Goal: Task Accomplishment & Management: Complete application form

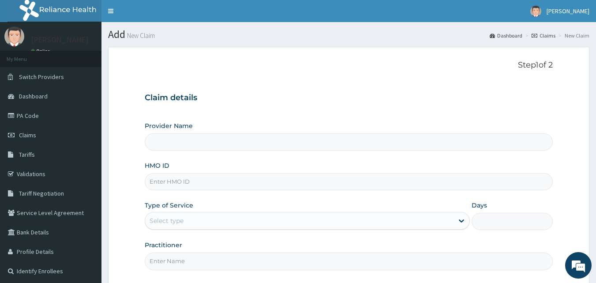
type input "[GEOGRAPHIC_DATA] and Maternity home"
click at [197, 173] on input "HMO ID" at bounding box center [349, 181] width 409 height 17
paste input "GMT/10275/E"
type input "GMT/10275/E"
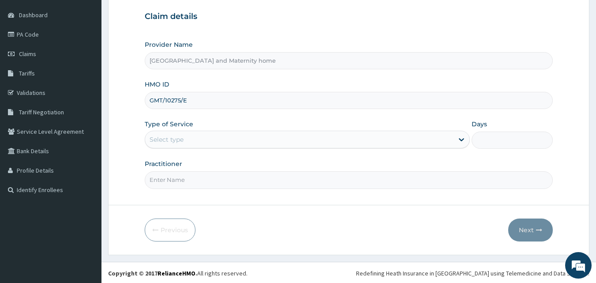
scroll to position [83, 0]
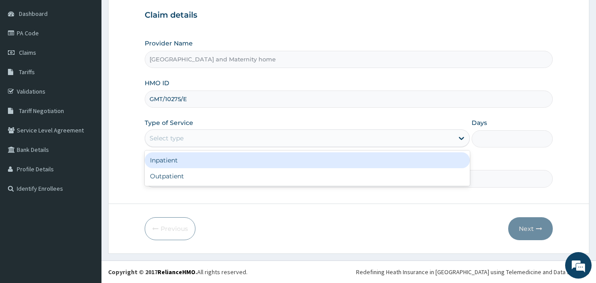
click at [226, 178] on div "Outpatient" at bounding box center [307, 176] width 325 height 16
type input "1"
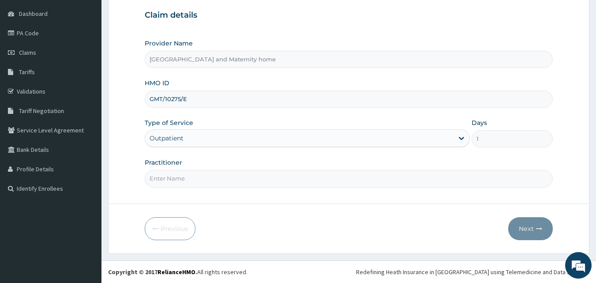
click at [220, 176] on input "Practitioner" at bounding box center [349, 178] width 409 height 17
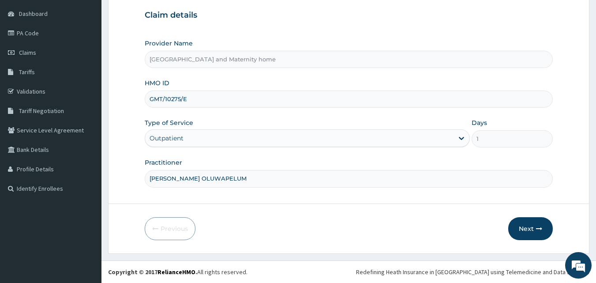
type input "[PERSON_NAME]"
click at [528, 235] on button "Next" at bounding box center [530, 228] width 45 height 23
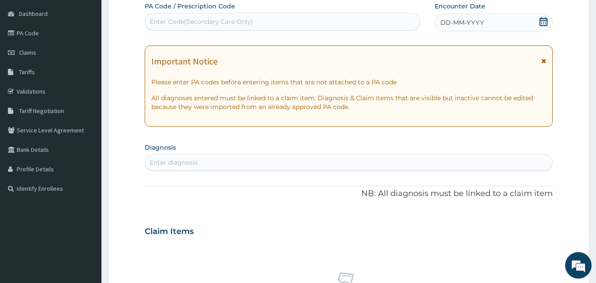
click at [547, 26] on icon at bounding box center [544, 21] width 8 height 9
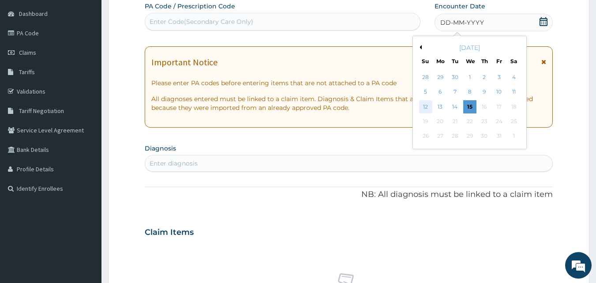
click at [427, 107] on div "12" at bounding box center [425, 106] width 13 height 13
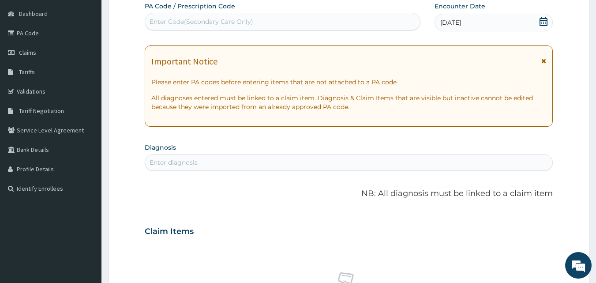
click at [253, 160] on div "Enter diagnosis" at bounding box center [349, 162] width 408 height 14
type input "[MEDICAL_DATA]"
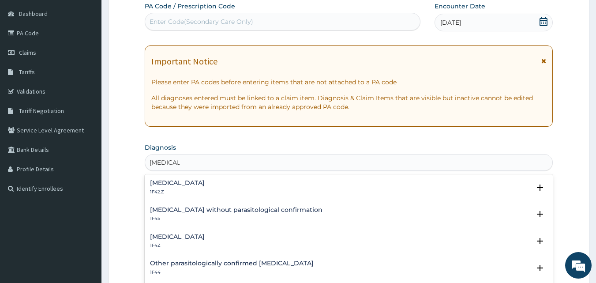
click at [202, 236] on h4 "[MEDICAL_DATA]" at bounding box center [177, 236] width 55 height 7
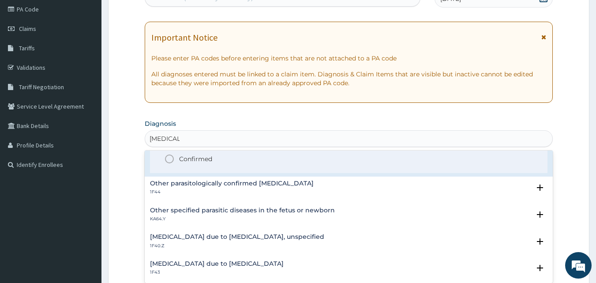
scroll to position [113, 0]
click at [170, 158] on icon "status option filled" at bounding box center [169, 158] width 11 height 11
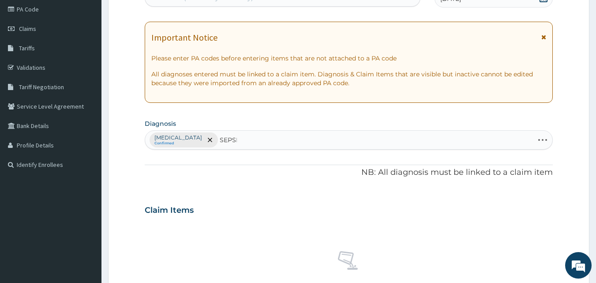
type input "[MEDICAL_DATA]"
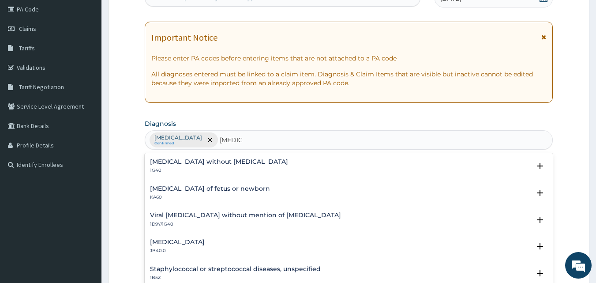
click at [173, 164] on h4 "[MEDICAL_DATA] without [MEDICAL_DATA]" at bounding box center [219, 161] width 138 height 7
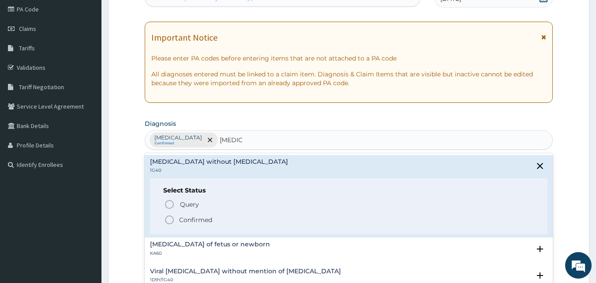
click at [169, 222] on icon "status option filled" at bounding box center [169, 219] width 11 height 11
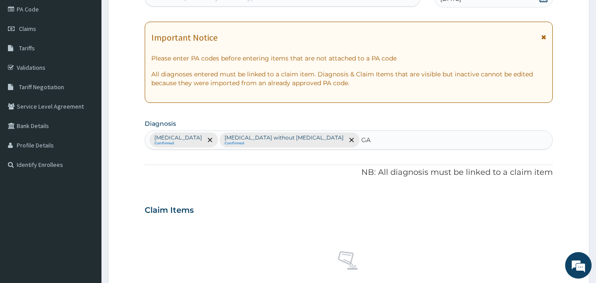
type input "G"
type input "[MEDICAL_DATA]"
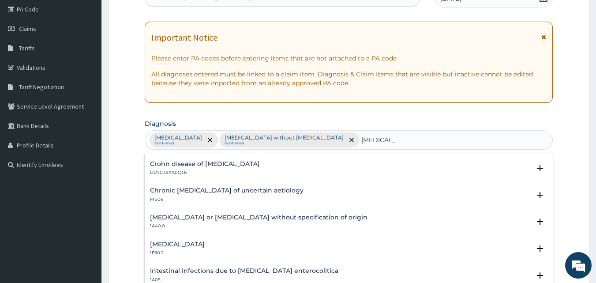
scroll to position [1102, 0]
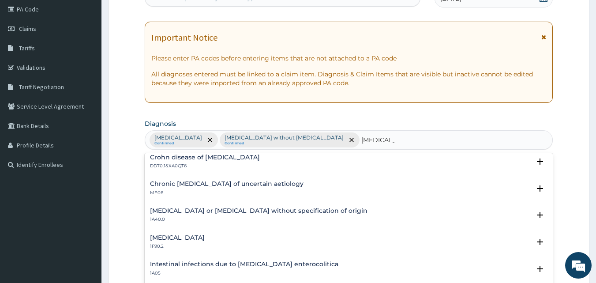
click at [300, 214] on h4 "[MEDICAL_DATA] or [MEDICAL_DATA] without specification of origin" at bounding box center [259, 210] width 218 height 7
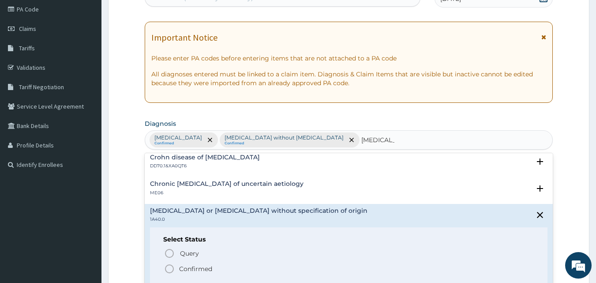
click at [167, 256] on circle "status option query" at bounding box center [169, 253] width 8 height 8
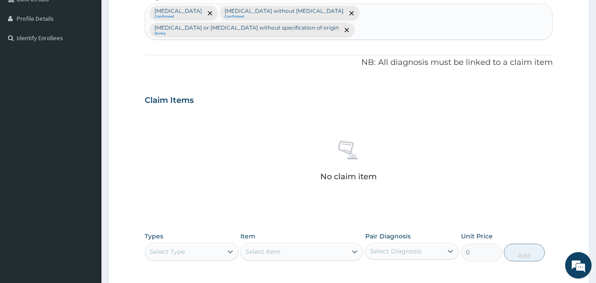
scroll to position [353, 0]
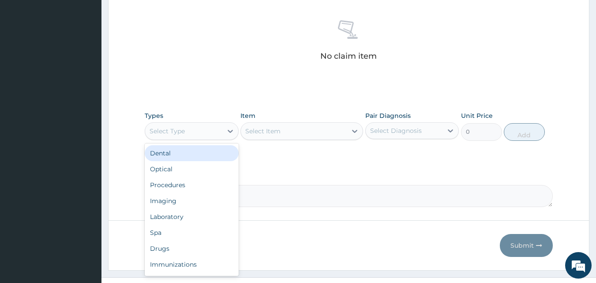
click at [208, 122] on div "Select Type" at bounding box center [192, 131] width 94 height 18
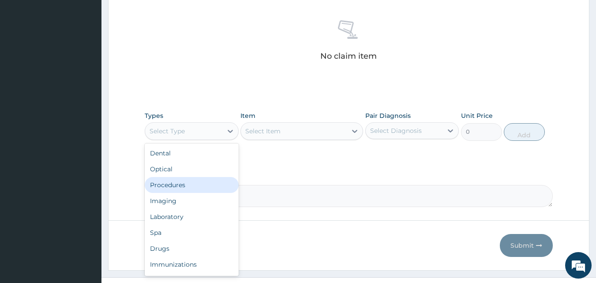
click at [188, 177] on div "Procedures" at bounding box center [192, 185] width 94 height 16
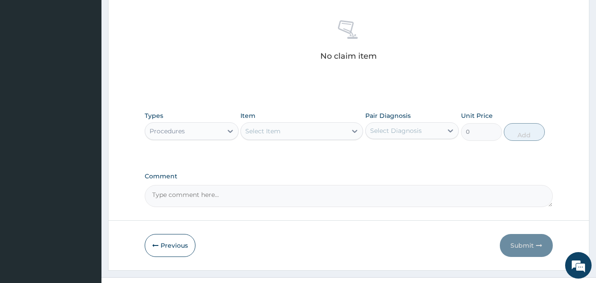
click at [281, 124] on div "Select Item" at bounding box center [294, 131] width 106 height 14
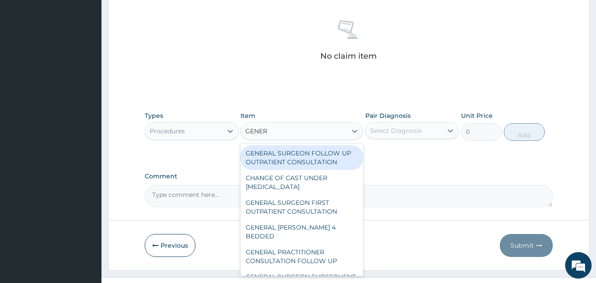
type input "GENERA"
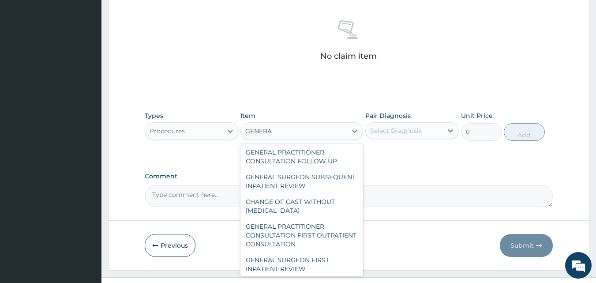
scroll to position [127, 0]
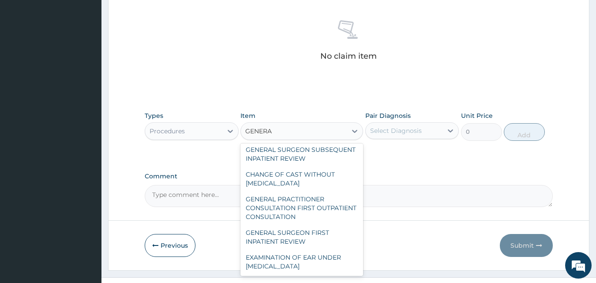
click at [304, 191] on div "GENERAL PRACTITIONER CONSULTATION FIRST OUTPATIENT CONSULTATION" at bounding box center [301, 208] width 123 height 34
type input "3547.5"
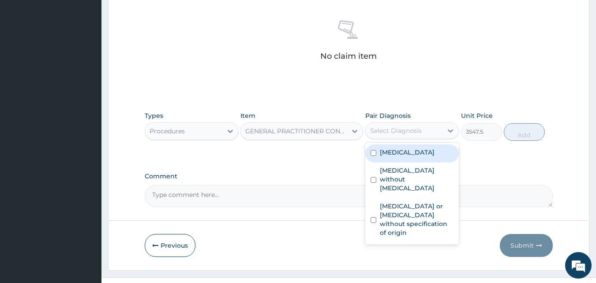
click at [402, 148] on label "[MEDICAL_DATA]" at bounding box center [407, 152] width 55 height 9
checkbox input "true"
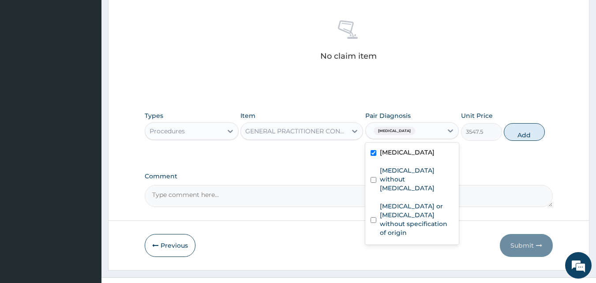
click at [404, 166] on label "[MEDICAL_DATA] without [MEDICAL_DATA]" at bounding box center [417, 179] width 74 height 26
checkbox input "true"
click at [405, 202] on label "[MEDICAL_DATA] or [MEDICAL_DATA] without specification of origin" at bounding box center [417, 219] width 74 height 35
checkbox input "true"
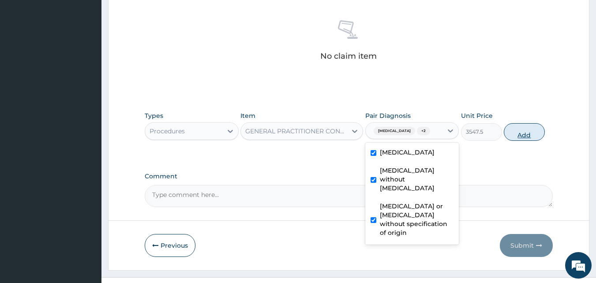
click at [531, 123] on button "Add" at bounding box center [524, 132] width 41 height 18
type input "0"
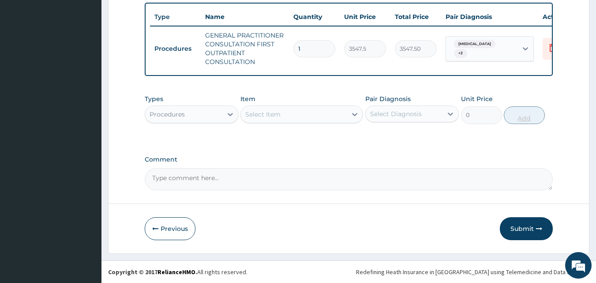
scroll to position [332, 0]
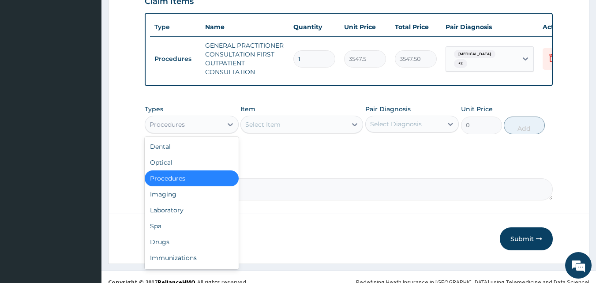
click at [193, 202] on div "Laboratory" at bounding box center [192, 210] width 94 height 16
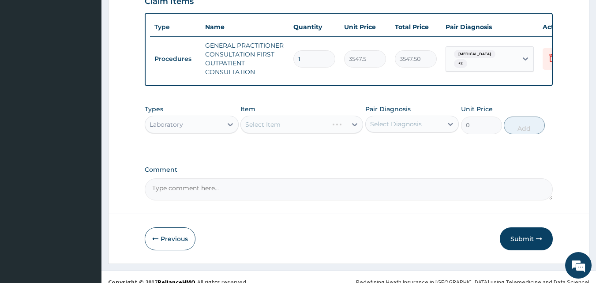
click at [278, 116] on div "Select Item" at bounding box center [301, 125] width 123 height 18
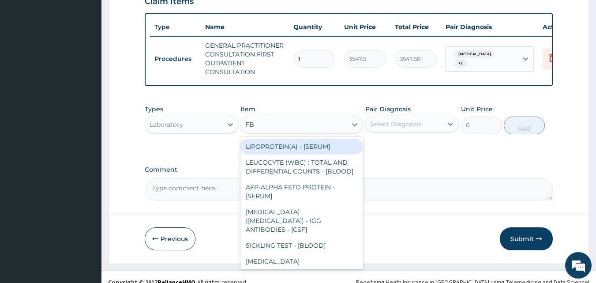
type input "FBC"
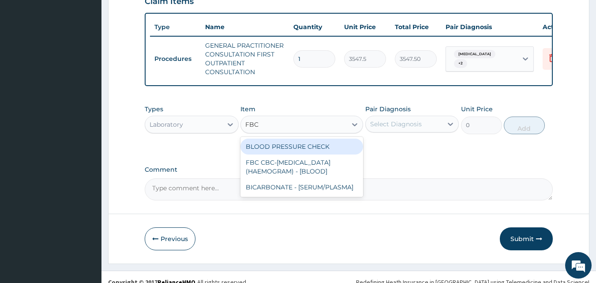
click at [311, 162] on div "FBC CBC-[MEDICAL_DATA] (HAEMOGRAM) - [BLOOD]" at bounding box center [301, 166] width 123 height 25
type input "4300"
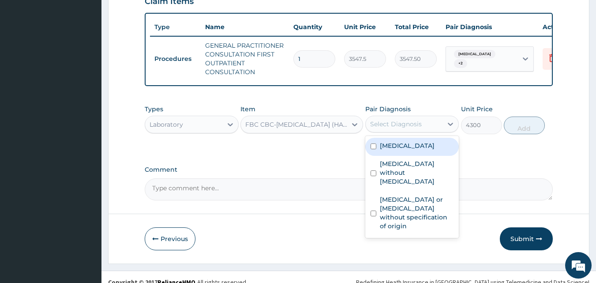
click at [400, 159] on label "[MEDICAL_DATA] without [MEDICAL_DATA]" at bounding box center [417, 172] width 74 height 26
checkbox input "true"
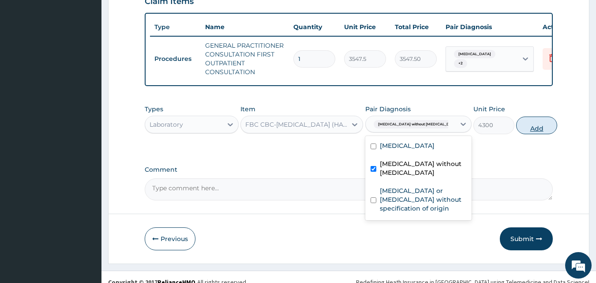
click at [536, 116] on button "Add" at bounding box center [536, 125] width 41 height 18
type input "0"
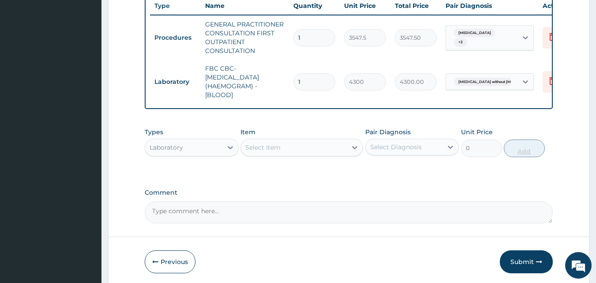
scroll to position [376, 0]
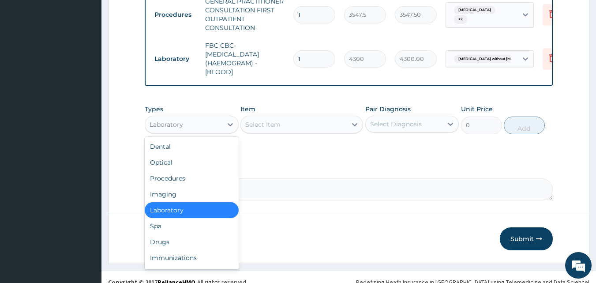
click at [195, 234] on div "Drugs" at bounding box center [192, 242] width 94 height 16
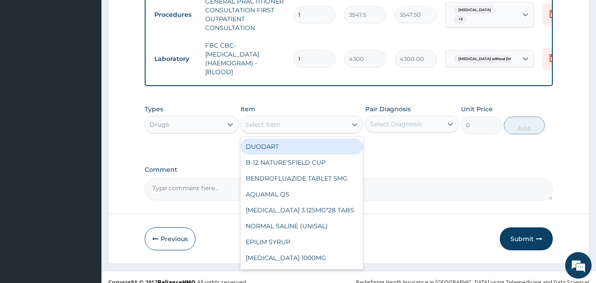
click at [275, 120] on div "Select Item" at bounding box center [262, 124] width 35 height 9
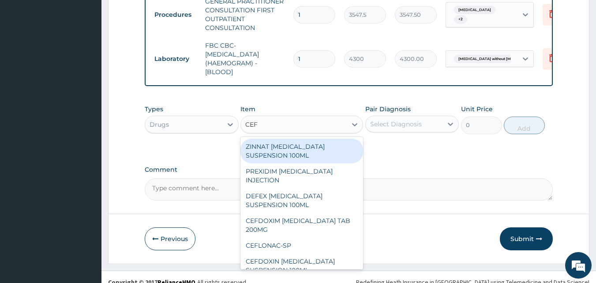
type input "CEFT"
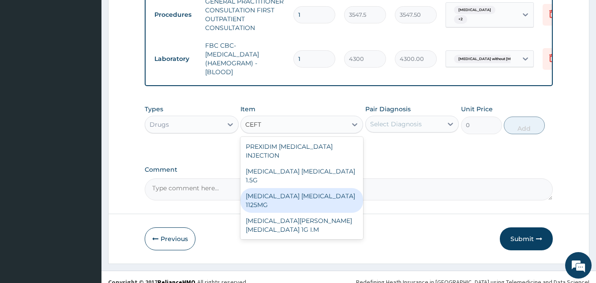
click at [302, 188] on div "[MEDICAL_DATA] [MEDICAL_DATA] 1125MG" at bounding box center [301, 200] width 123 height 25
type input "2365"
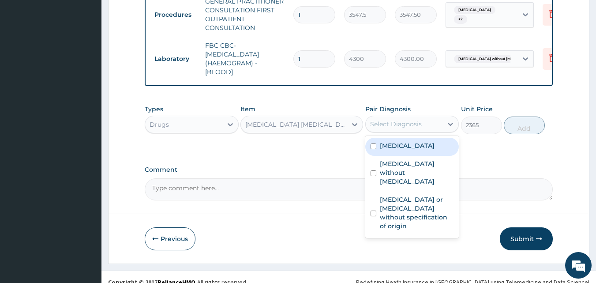
click at [439, 117] on div "Select Diagnosis" at bounding box center [404, 124] width 77 height 14
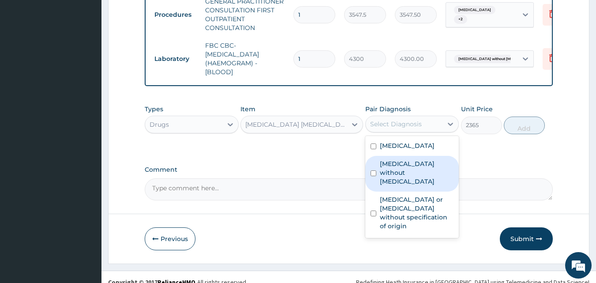
click at [414, 160] on label "[MEDICAL_DATA] without [MEDICAL_DATA]" at bounding box center [417, 172] width 74 height 26
checkbox input "true"
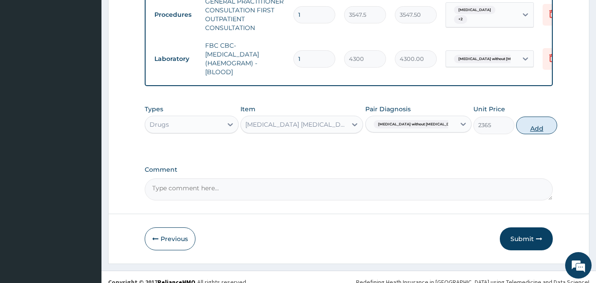
click at [526, 120] on button "Add" at bounding box center [536, 125] width 41 height 18
type input "0"
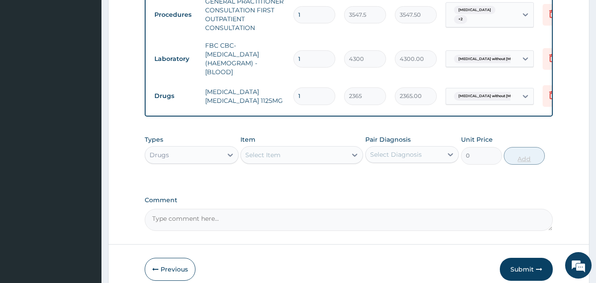
scroll to position [406, 0]
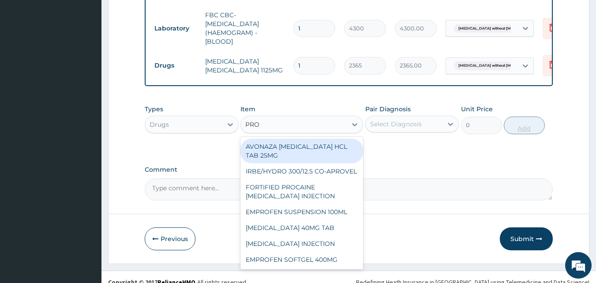
type input "PROM"
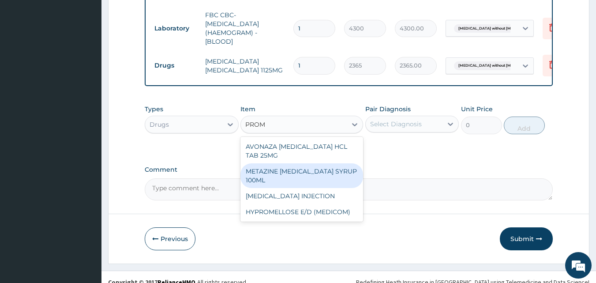
click at [327, 163] on div "METAZINE [MEDICAL_DATA] SYRUP 100ML" at bounding box center [301, 175] width 123 height 25
type input "1419"
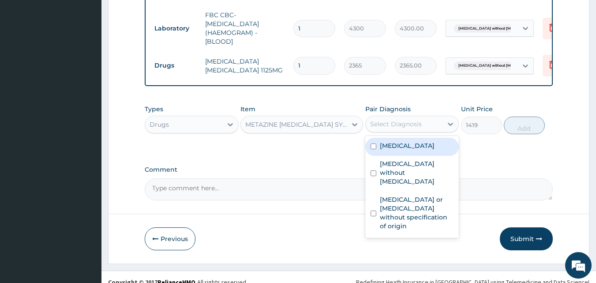
click at [398, 120] on div "Select Diagnosis" at bounding box center [396, 124] width 52 height 9
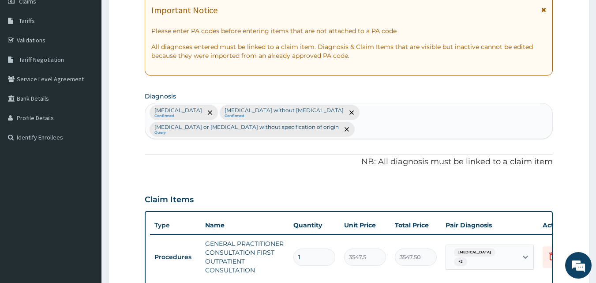
scroll to position [133, 0]
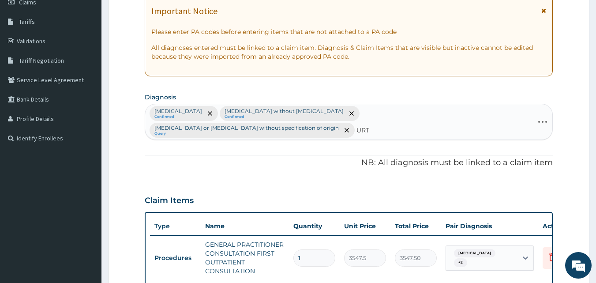
type input "URTI"
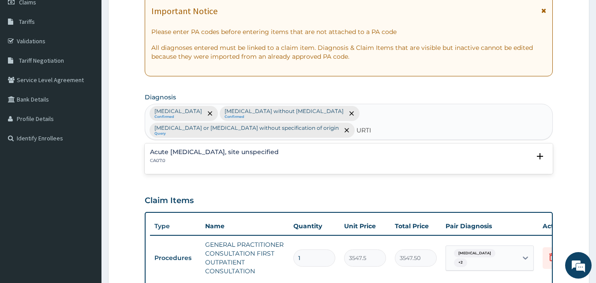
click at [336, 149] on div "Acute [MEDICAL_DATA], site unspecified CA07.0" at bounding box center [349, 156] width 398 height 15
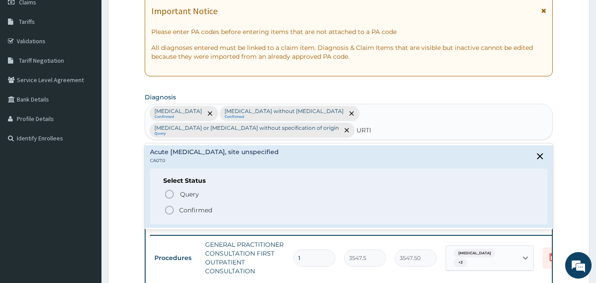
click at [168, 205] on icon "status option filled" at bounding box center [169, 210] width 11 height 11
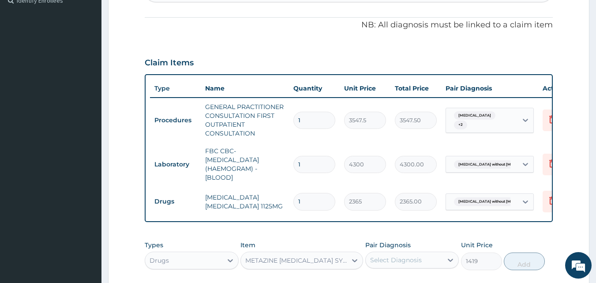
scroll to position [326, 0]
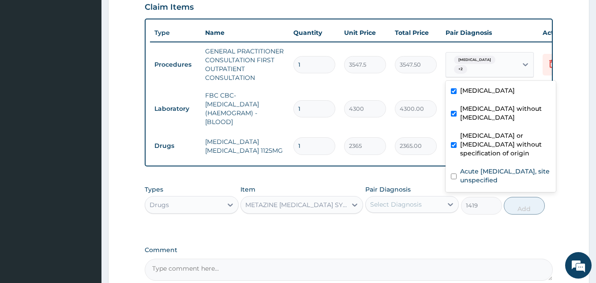
click at [480, 167] on label "Acute [MEDICAL_DATA], site unspecified" at bounding box center [505, 176] width 90 height 18
checkbox input "true"
click at [348, 186] on div "PA Code / Prescription Code Enter Code(Secondary Care Only) Encounter Date [DAT…" at bounding box center [349, 19] width 409 height 522
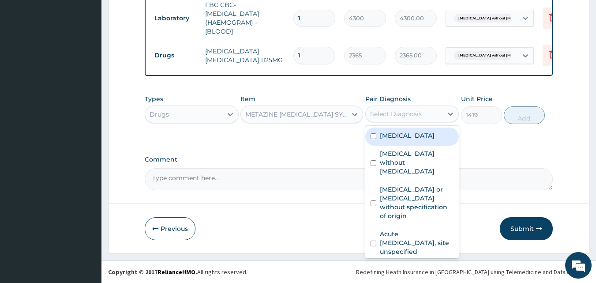
scroll to position [423, 0]
click at [393, 229] on label "Acute [MEDICAL_DATA], site unspecified" at bounding box center [417, 242] width 74 height 26
checkbox input "true"
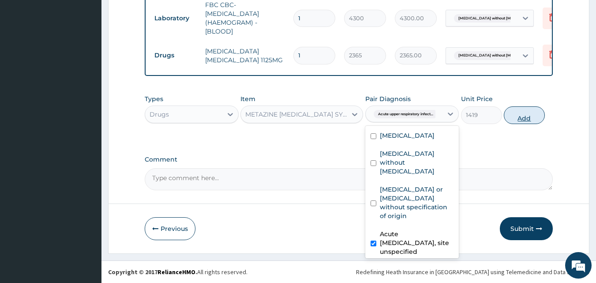
click at [529, 113] on button "Add" at bounding box center [524, 115] width 41 height 18
type input "0"
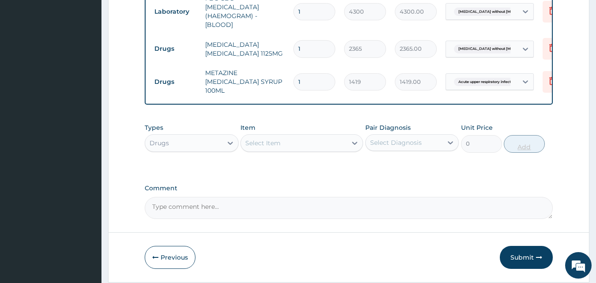
scroll to position [458, 0]
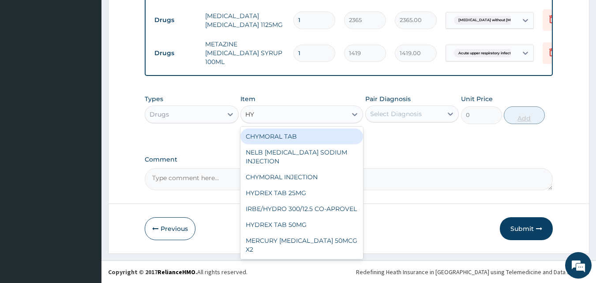
type input "H"
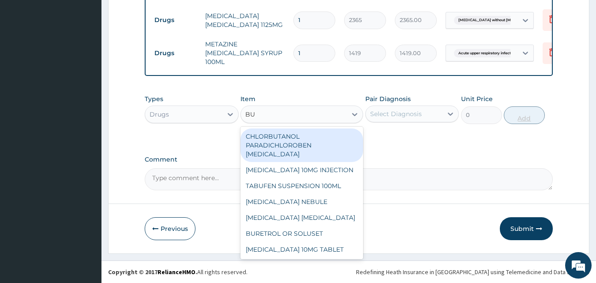
type input "BUS"
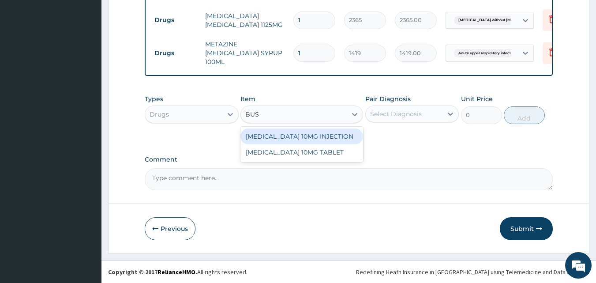
click at [317, 152] on div "[MEDICAL_DATA] 10MG TABLET" at bounding box center [301, 152] width 123 height 16
type input "41.38750076293945"
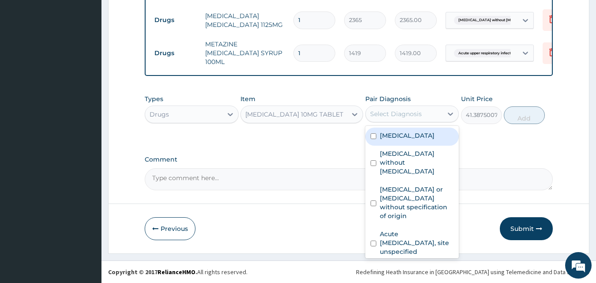
click at [411, 188] on label "[MEDICAL_DATA] or [MEDICAL_DATA] without specification of origin" at bounding box center [417, 202] width 74 height 35
checkbox input "true"
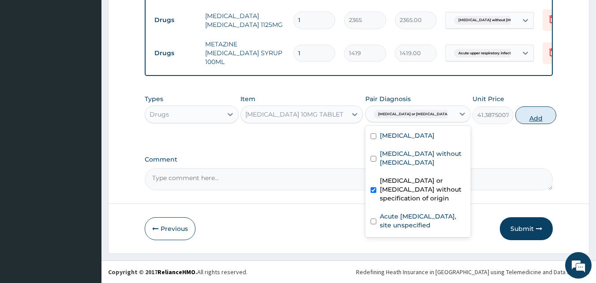
click at [521, 116] on button "Add" at bounding box center [535, 115] width 41 height 18
type input "0"
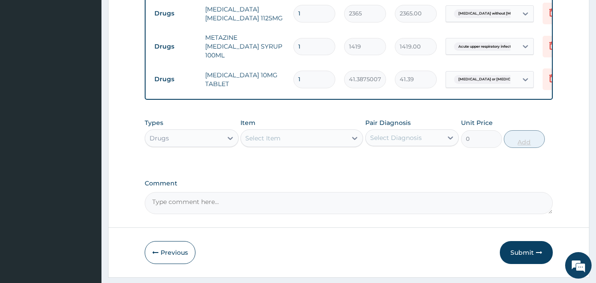
type input "0.00"
type input "6"
type input "248.33"
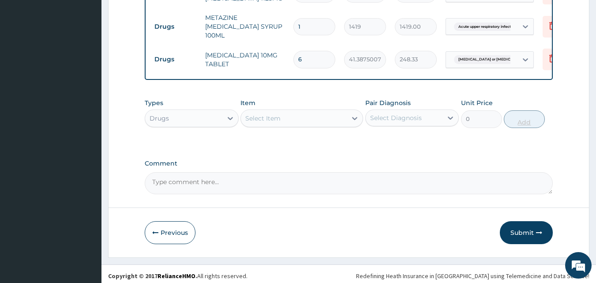
scroll to position [489, 0]
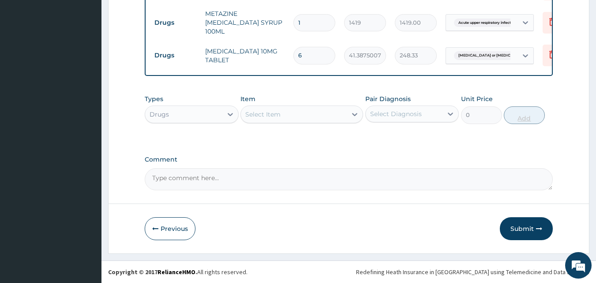
type input "6"
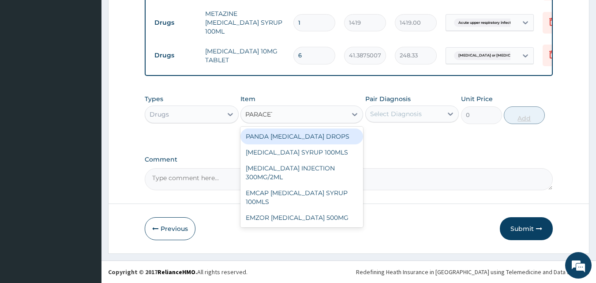
type input "PARACETA"
click at [313, 219] on div "EMZOR [MEDICAL_DATA] 500MG" at bounding box center [301, 218] width 123 height 16
type input "23.64999961853027"
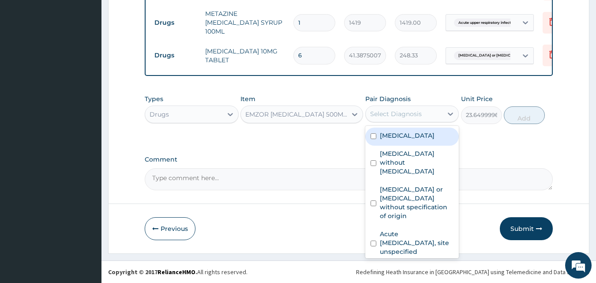
click at [424, 129] on div "[MEDICAL_DATA]" at bounding box center [412, 137] width 94 height 18
checkbox input "true"
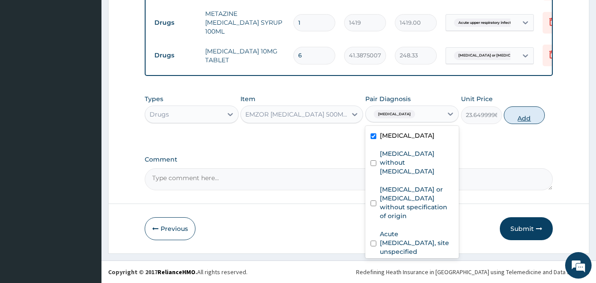
click at [540, 111] on button "Add" at bounding box center [524, 115] width 41 height 18
type input "0"
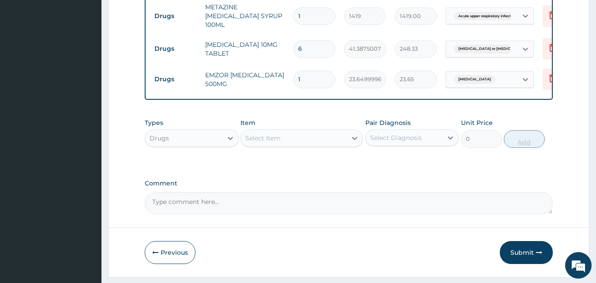
type input "0.00"
type input "9"
type input "212.85"
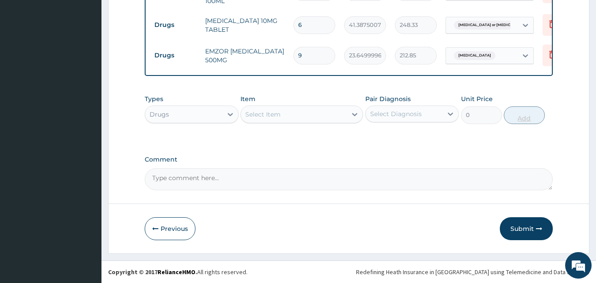
type input "9"
click at [274, 117] on div "Select Item" at bounding box center [262, 114] width 35 height 9
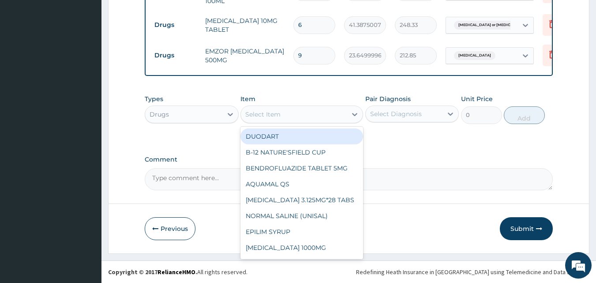
type input "5"
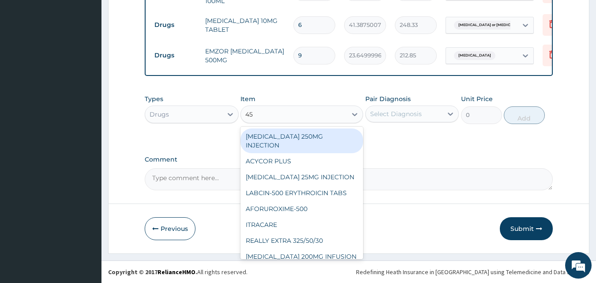
type input "457"
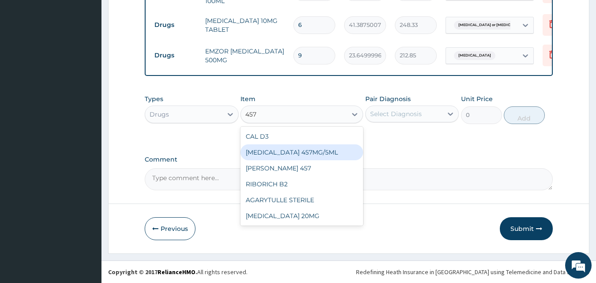
click at [292, 148] on div "[MEDICAL_DATA] 457MG/5ML" at bounding box center [301, 152] width 123 height 16
type input "5912.5"
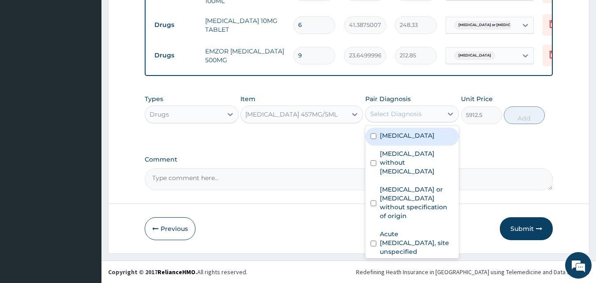
click at [428, 114] on div "Select Diagnosis" at bounding box center [404, 114] width 77 height 14
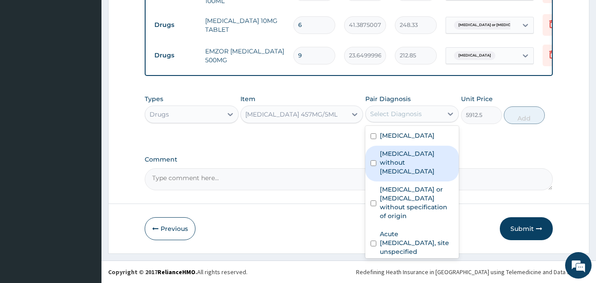
click at [415, 164] on label "[MEDICAL_DATA] without [MEDICAL_DATA]" at bounding box center [417, 162] width 74 height 26
checkbox input "true"
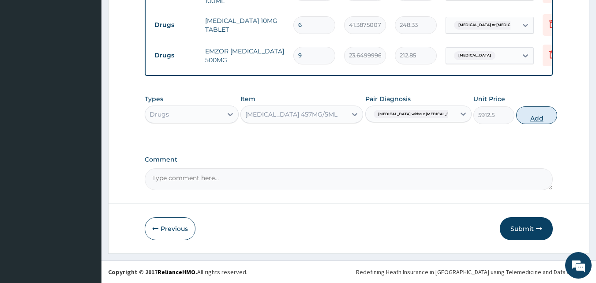
click at [528, 113] on button "Add" at bounding box center [536, 115] width 41 height 18
type input "0"
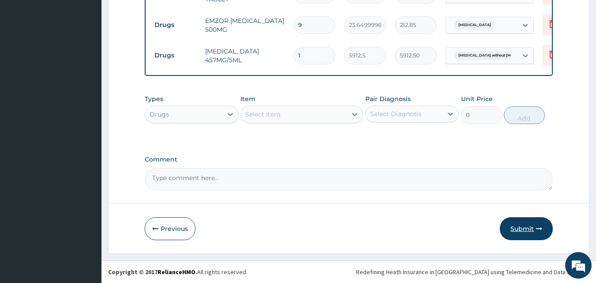
click at [524, 230] on button "Submit" at bounding box center [526, 228] width 53 height 23
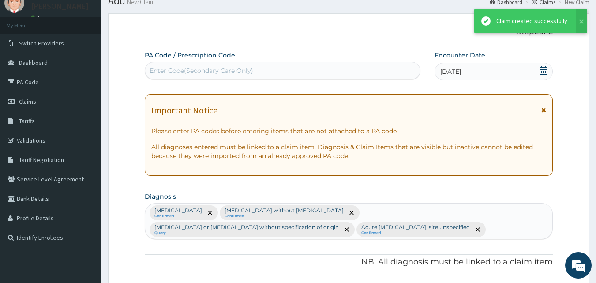
scroll to position [550, 0]
